Goal: Transaction & Acquisition: Obtain resource

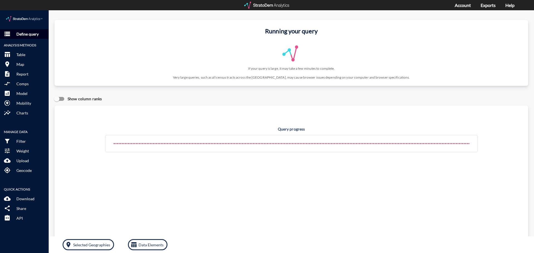
click p "Define query"
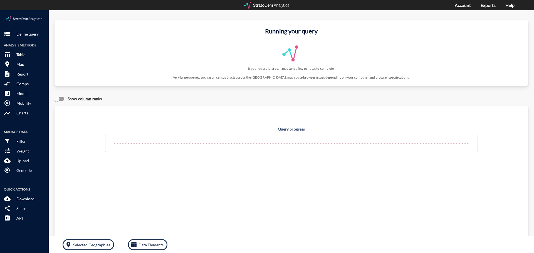
click img
click p "Define query"
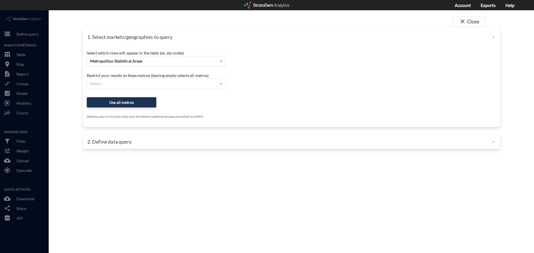
click div "Metropolitan Statistical Areas"
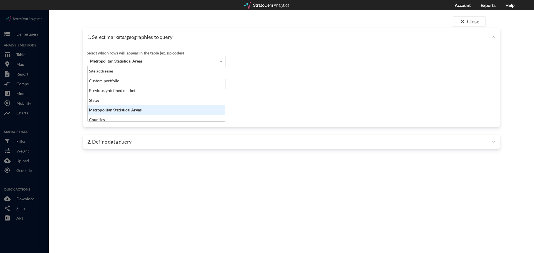
scroll to position [51, 134]
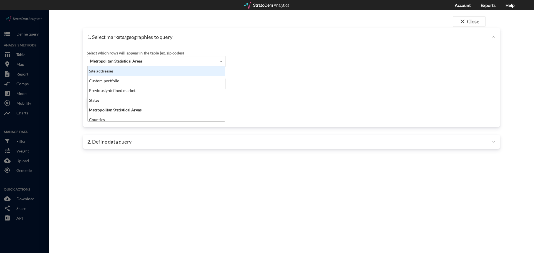
click div "Site addresses"
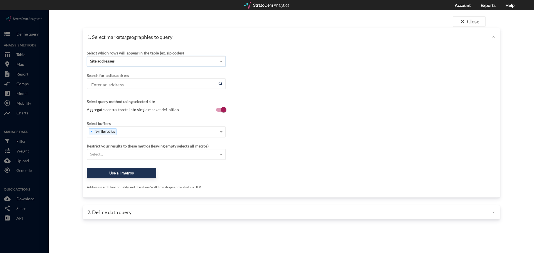
click input "Enter an address"
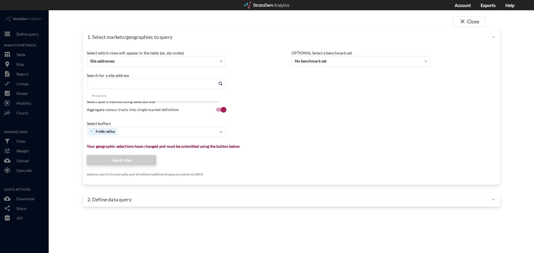
paste input "15621 Bovis Way, Fort Worth, TX"
click li "15621 Bovis Way, Fort Worth, Texas"
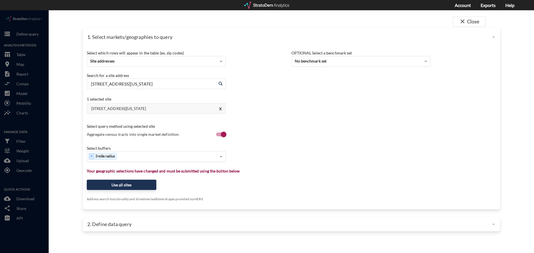
type input "15621 Bovis Way, Fort Worth, Texas"
type input "1"
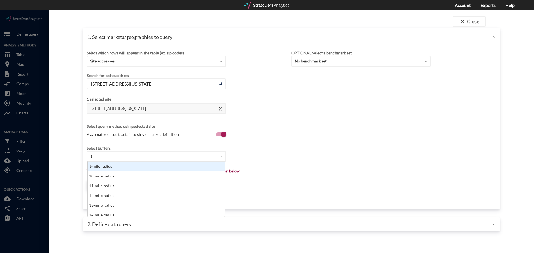
click div "1-mile radius"
type input "3"
click div "3-mile radius"
type input "5"
click div "0.5-mile radius"
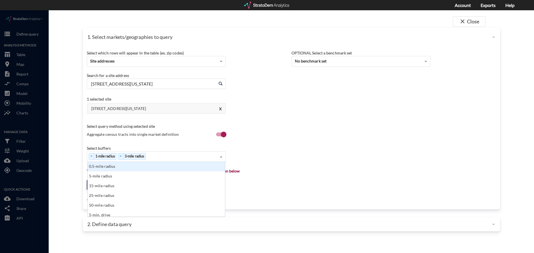
click div "Select which rows will appear in the table (ex. zip codes) Site addresses Selec…"
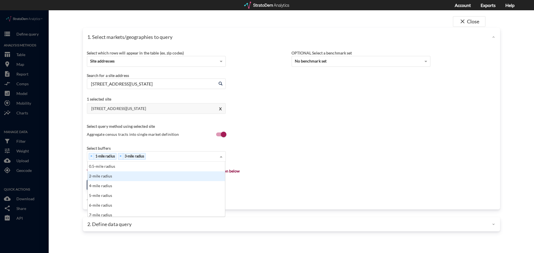
type input "5"
click div "5-mile radius"
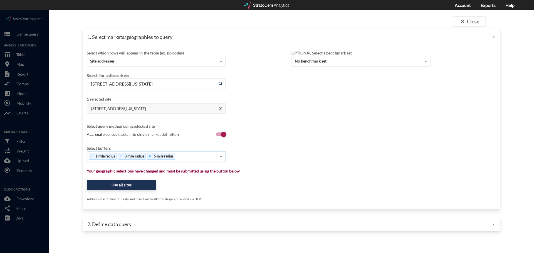
type input "1"
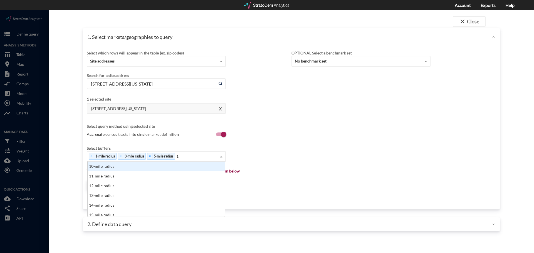
click div "10-mile radius"
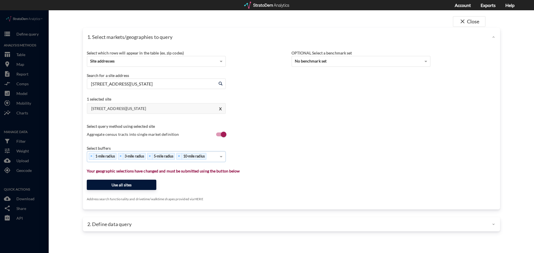
click button "Use all sites"
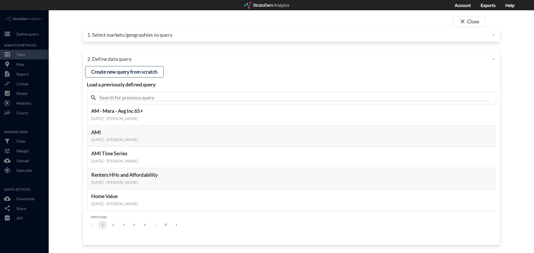
click div "search"
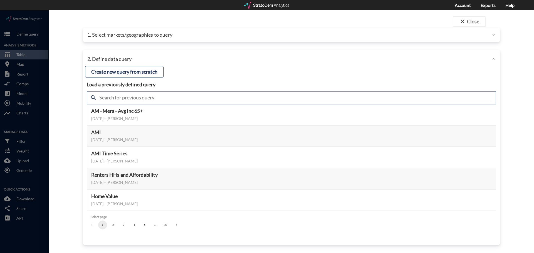
click input "text"
type input "housing"
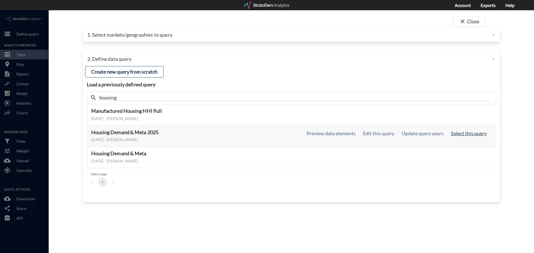
click button "Select this query"
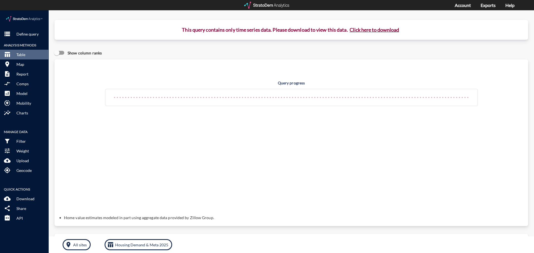
click button "Click here to download"
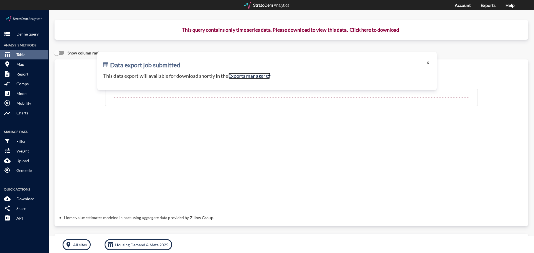
click link "Exports manager"
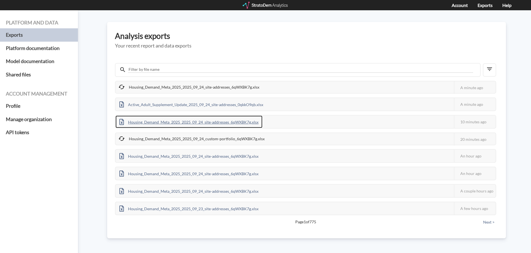
click at [232, 124] on div "Housing_Demand_Meta_2025_2025_09_24_site-addresses_6qWXBK7g.xlsx" at bounding box center [188, 122] width 147 height 13
